Goal: Task Accomplishment & Management: Use online tool/utility

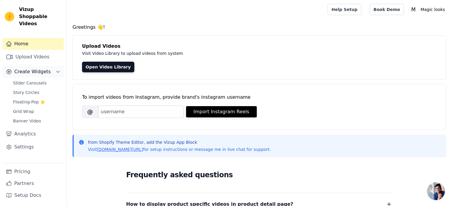
click at [55, 66] on button "Create Widgets" at bounding box center [32, 72] width 61 height 12
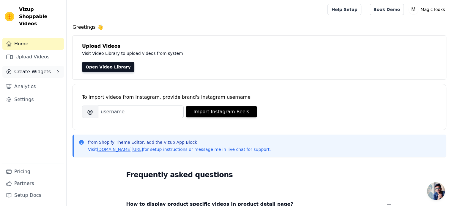
click at [53, 66] on button "Create Widgets" at bounding box center [32, 72] width 61 height 12
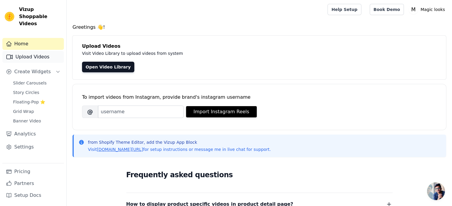
click at [38, 51] on link "Upload Videos" at bounding box center [32, 57] width 61 height 12
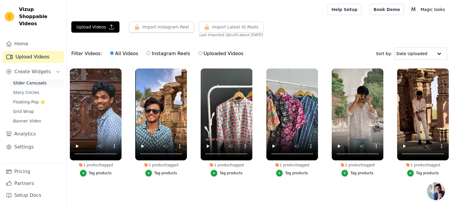
click at [36, 80] on span "Slider Carousels" at bounding box center [30, 83] width 34 height 6
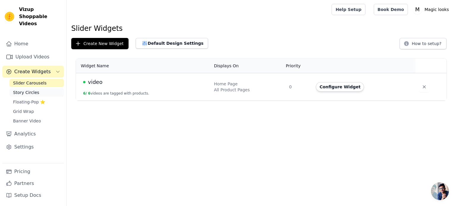
click at [33, 90] on span "Story Circles" at bounding box center [26, 93] width 26 height 6
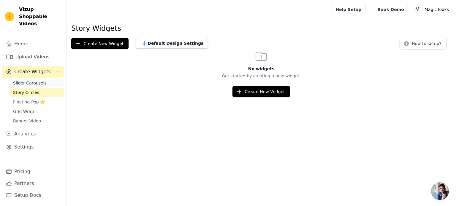
click at [38, 80] on span "Slider Carousels" at bounding box center [30, 83] width 34 height 6
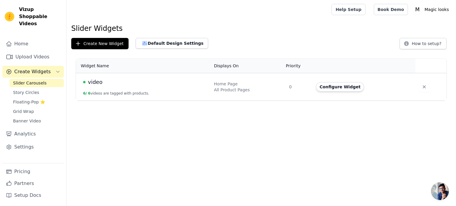
drag, startPoint x: 64, startPoint y: 81, endPoint x: 116, endPoint y: 85, distance: 52.7
click at [116, 85] on div "video" at bounding box center [145, 82] width 124 height 8
click at [345, 87] on button "Configure Widget" at bounding box center [340, 87] width 48 height 10
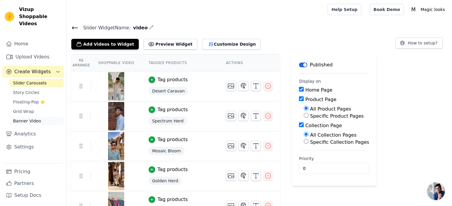
click at [30, 118] on span "Banner Video" at bounding box center [27, 121] width 28 height 6
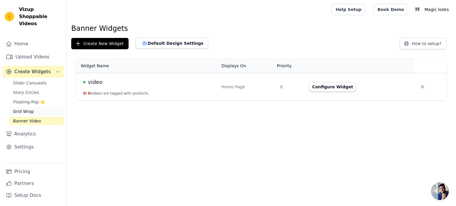
click at [30, 109] on span "Grid Wrap" at bounding box center [23, 112] width 21 height 6
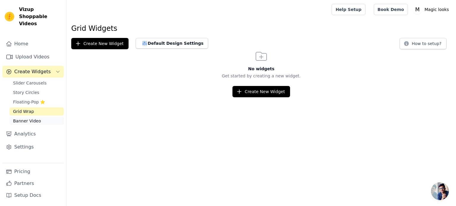
click at [43, 117] on link "Banner Video" at bounding box center [37, 121] width 54 height 8
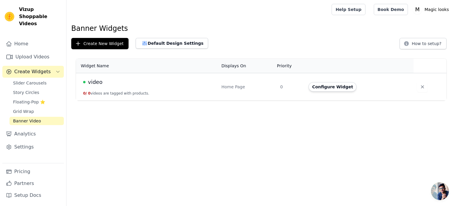
click at [341, 97] on td "Configure Widget" at bounding box center [359, 87] width 109 height 28
click at [340, 89] on button "Configure Widget" at bounding box center [333, 87] width 48 height 10
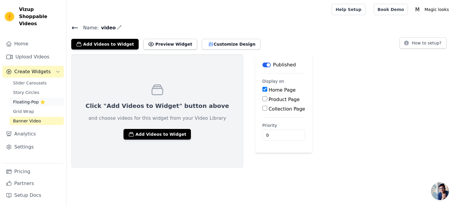
click at [40, 98] on link "Floating-Pop ⭐" at bounding box center [37, 102] width 54 height 8
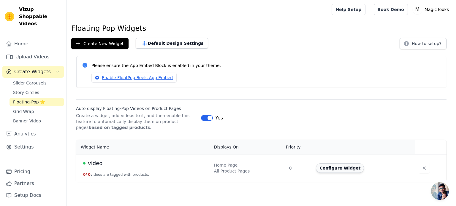
click at [334, 169] on button "Configure Widget" at bounding box center [340, 169] width 48 height 10
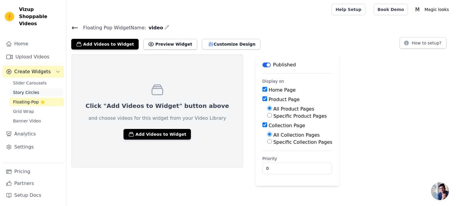
click at [52, 89] on link "Story Circles" at bounding box center [37, 93] width 54 height 8
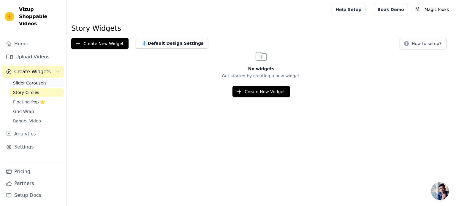
click at [45, 79] on link "Slider Carousels" at bounding box center [37, 83] width 54 height 8
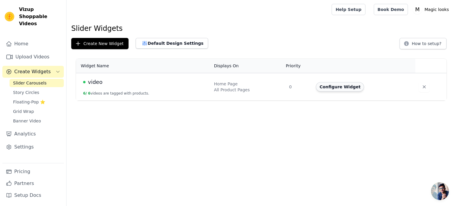
click at [333, 86] on button "Configure Widget" at bounding box center [340, 87] width 48 height 10
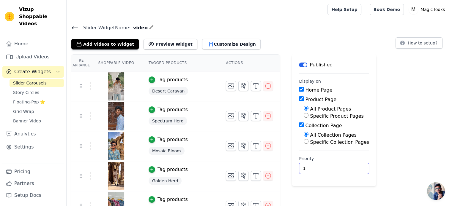
click at [339, 166] on input "1" at bounding box center [334, 168] width 70 height 11
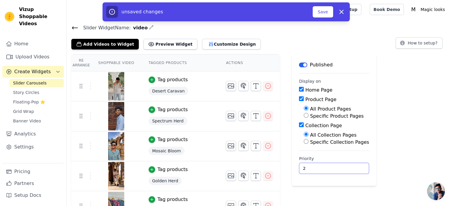
click at [339, 166] on input "2" at bounding box center [334, 168] width 70 height 11
click at [337, 169] on input "1" at bounding box center [334, 168] width 70 height 11
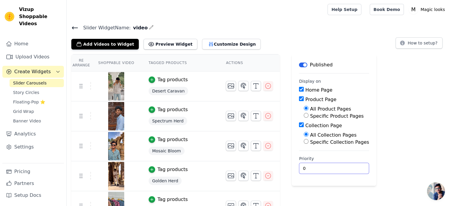
type input "0"
click at [337, 169] on input "0" at bounding box center [334, 168] width 70 height 11
click at [175, 45] on button "Preview Widget" at bounding box center [169, 44] width 53 height 11
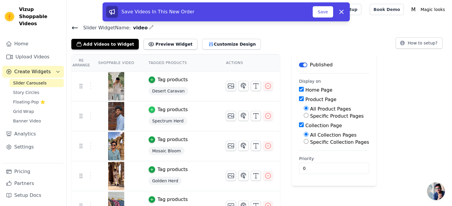
click at [150, 109] on icon "button" at bounding box center [152, 110] width 4 height 4
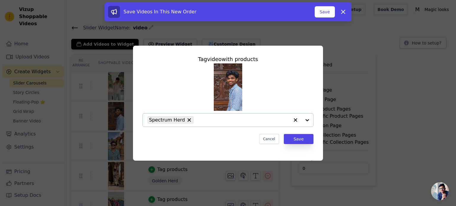
click at [308, 120] on div at bounding box center [302, 120] width 24 height 13
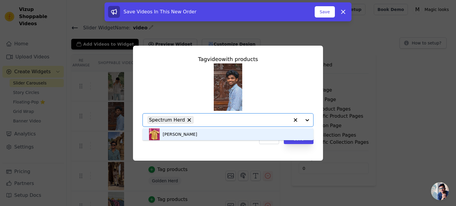
drag, startPoint x: 185, startPoint y: 135, endPoint x: 163, endPoint y: 135, distance: 22.3
click at [163, 135] on div "[PERSON_NAME]" at bounding box center [228, 135] width 159 height 12
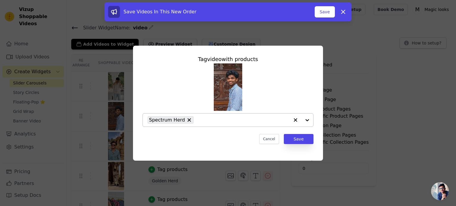
click at [167, 119] on span "Spectrum Herd" at bounding box center [167, 119] width 36 height 7
click at [163, 122] on span "Spectrum Herd" at bounding box center [167, 119] width 36 height 7
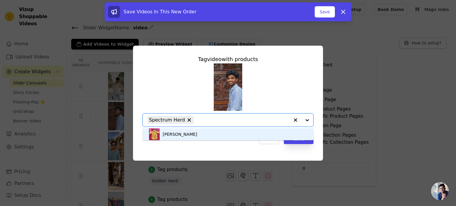
click at [347, 53] on div "Tag video with products Amber Leaf Option Spectrum Herd, selected. You are curr…" at bounding box center [228, 103] width 437 height 134
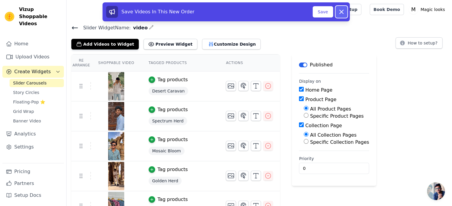
click at [338, 9] on icon at bounding box center [341, 11] width 7 height 7
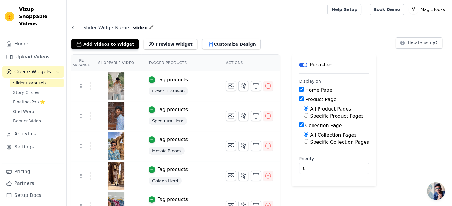
click at [311, 59] on main "Label Published Display on Home Page Product Page All Product Pages Specific Pr…" at bounding box center [334, 120] width 84 height 132
